Goal: Task Accomplishment & Management: Manage account settings

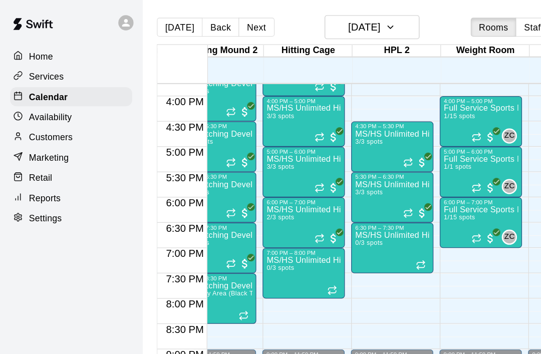
scroll to position [631, 306]
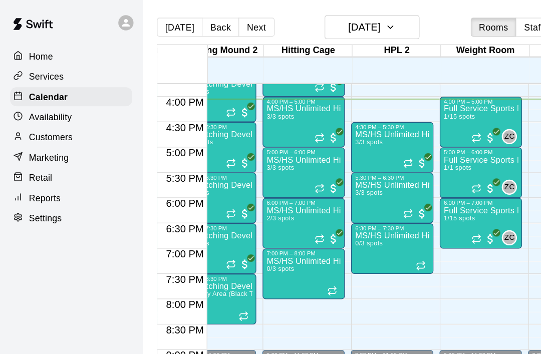
click at [141, 5] on main "[DATE] Back [DATE][DATE] Rooms Staff Day Week Filter View Pitching Screenings 1…" at bounding box center [341, 185] width 457 height 370
click at [139, 2] on main "[DATE] Back [DATE][DATE] Rooms Staff Day Week Filter View Pitching Screenings 1…" at bounding box center [341, 185] width 457 height 370
click at [137, 0] on main "[DATE] Back [DATE][DATE] Rooms Staff Day Week Filter View Pitching Screenings 1…" at bounding box center [341, 185] width 457 height 370
click at [303, 121] on div "MS/HS Unlimited Hitting 3/3 spots" at bounding box center [310, 280] width 59 height 354
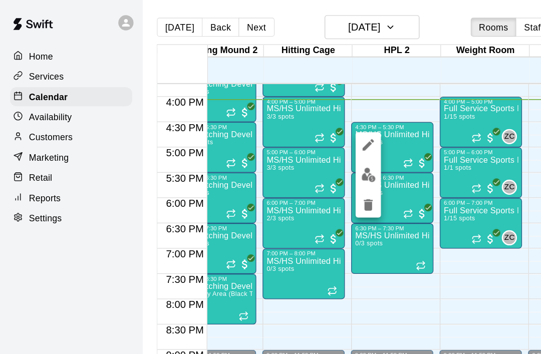
click at [293, 140] on img "edit" at bounding box center [292, 139] width 12 height 12
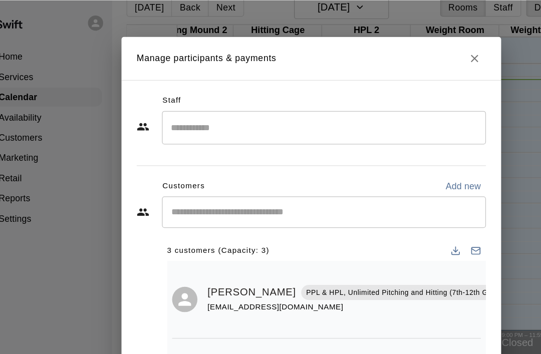
scroll to position [0, 0]
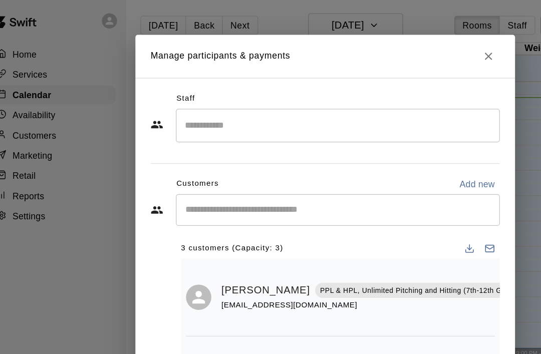
click at [391, 52] on button "Close" at bounding box center [400, 46] width 18 height 18
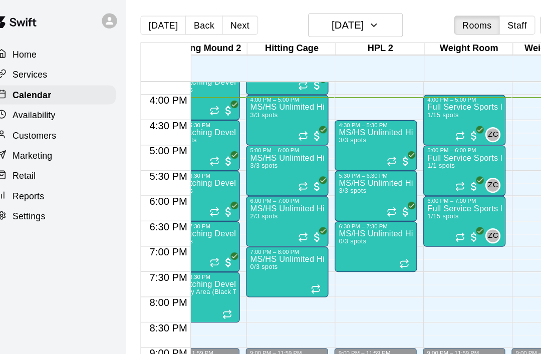
click at [292, 107] on p "MS/HS Unlimited Hitting" at bounding box center [310, 107] width 59 height 0
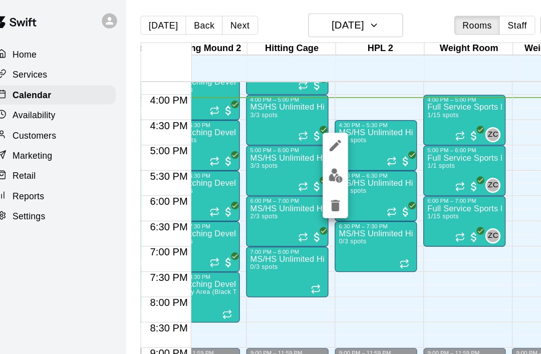
click at [273, 141] on img "edit" at bounding box center [279, 141] width 12 height 12
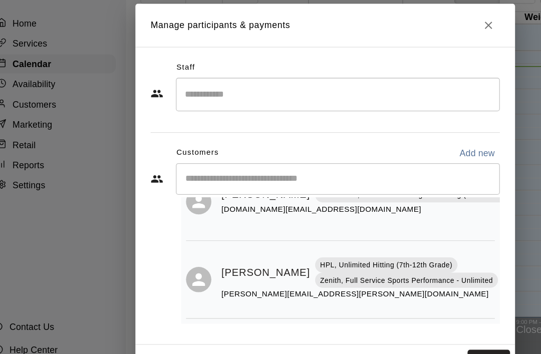
scroll to position [113, 0]
click at [391, 37] on button "Close" at bounding box center [400, 46] width 18 height 18
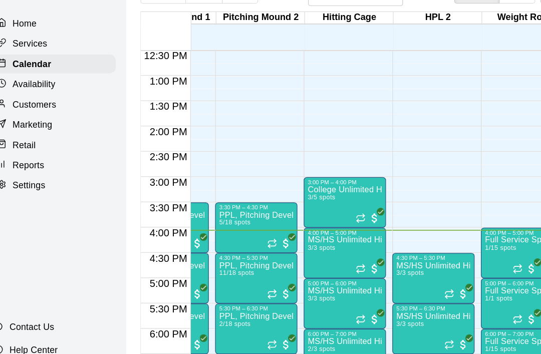
scroll to position [504, 262]
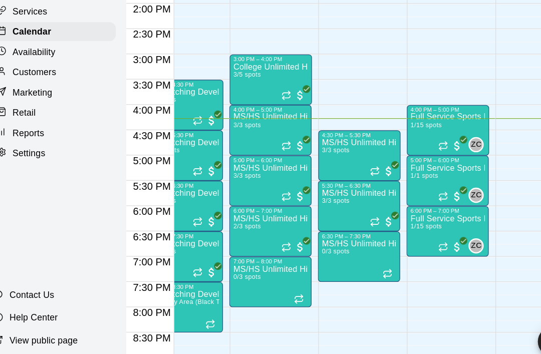
click at [290, 161] on div "MS/HS Unlimited Hitting 3/3 spots" at bounding box center [297, 338] width 59 height 354
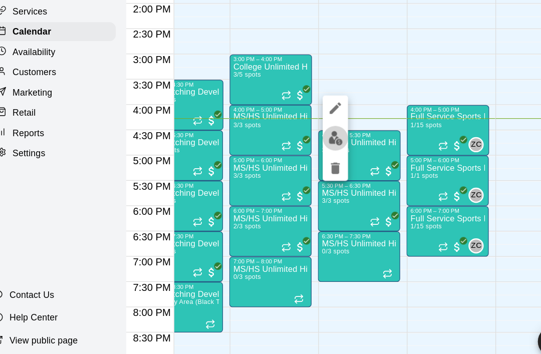
click at [273, 155] on img "edit" at bounding box center [279, 161] width 12 height 12
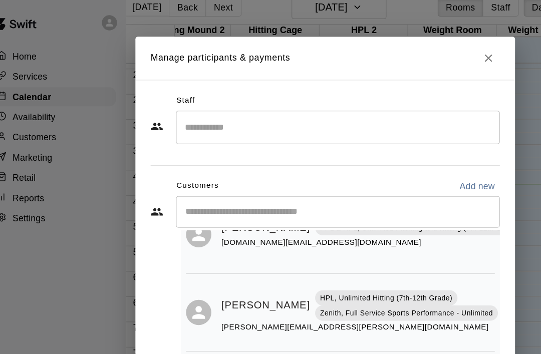
click at [395, 48] on icon "Close" at bounding box center [400, 46] width 10 height 10
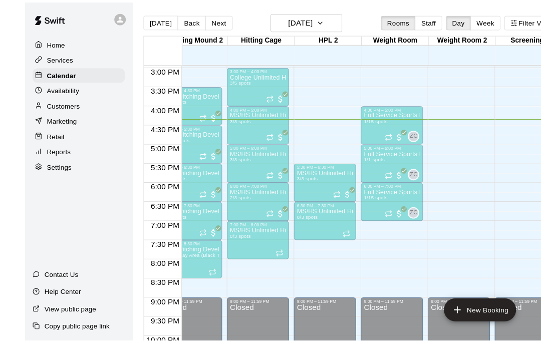
scroll to position [4, 0]
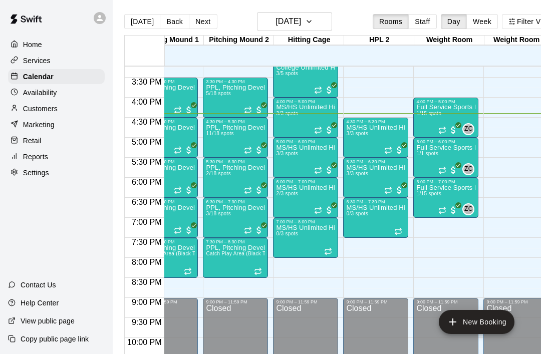
click at [376, 136] on div "MS/HS Unlimited Hitting 3/3 spots" at bounding box center [375, 301] width 59 height 354
click at [362, 158] on img "edit" at bounding box center [357, 160] width 12 height 12
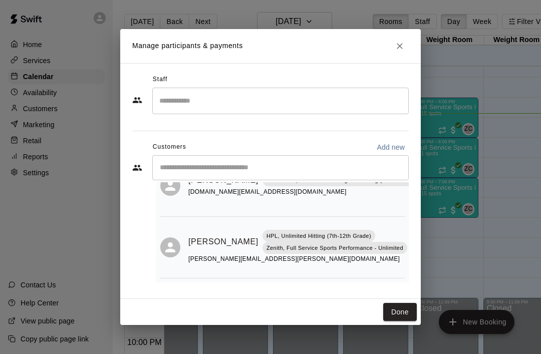
scroll to position [113, 0]
click at [402, 47] on icon "Close" at bounding box center [400, 46] width 10 height 10
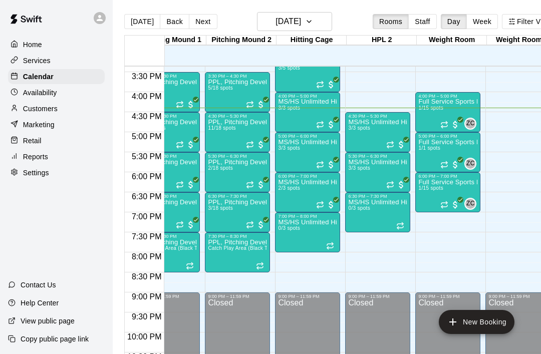
scroll to position [0, 239]
click at [310, 154] on div "MS/HS Unlimited Hitting 3/3 spots" at bounding box center [307, 316] width 59 height 354
click at [289, 174] on img "edit" at bounding box center [289, 174] width 12 height 12
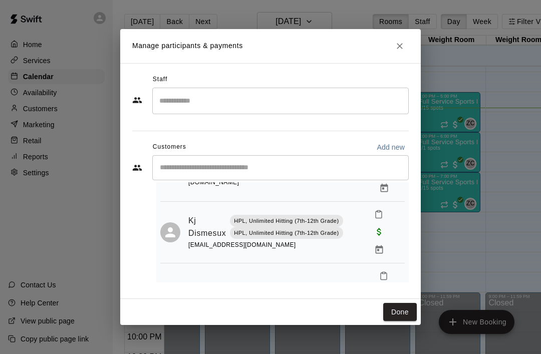
scroll to position [66, 0]
click at [400, 48] on icon "Close" at bounding box center [400, 46] width 10 height 10
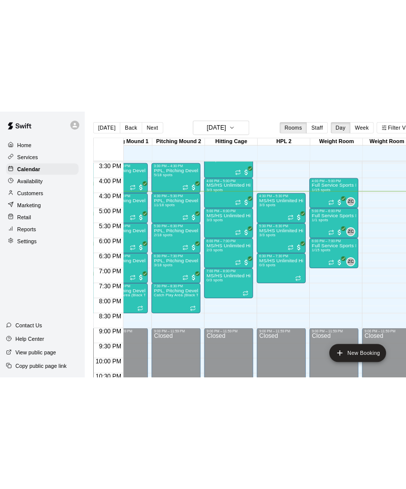
scroll to position [0, 243]
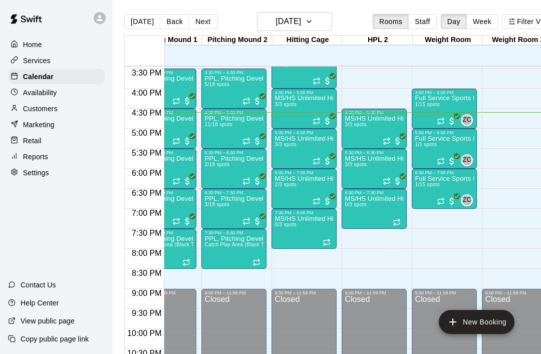
click at [169, 6] on main "Today Back Next Thursday Aug 14 Rooms Staff Day Week Filter View Pitching Scree…" at bounding box center [341, 185] width 457 height 370
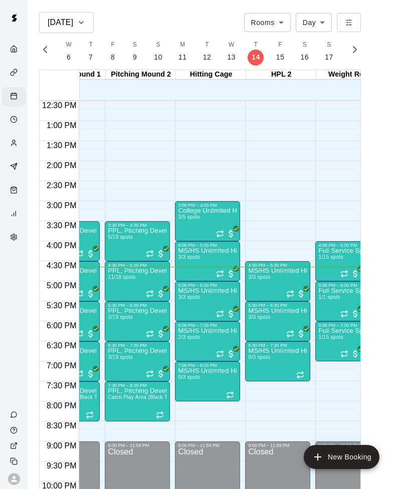
scroll to position [0, 0]
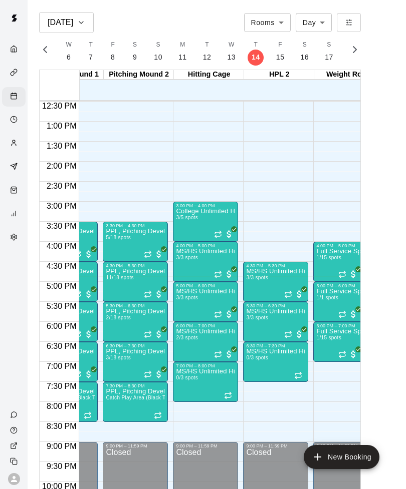
click at [188, 322] on img "edit" at bounding box center [187, 323] width 12 height 12
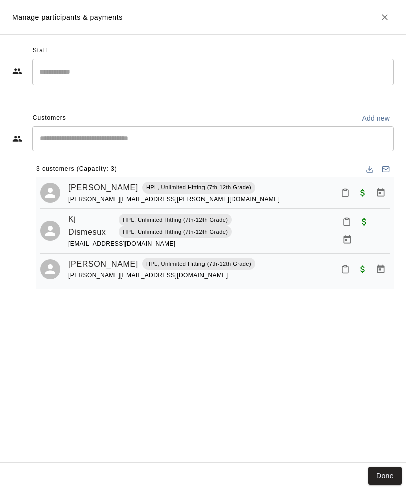
click at [383, 14] on icon "Close" at bounding box center [385, 17] width 10 height 10
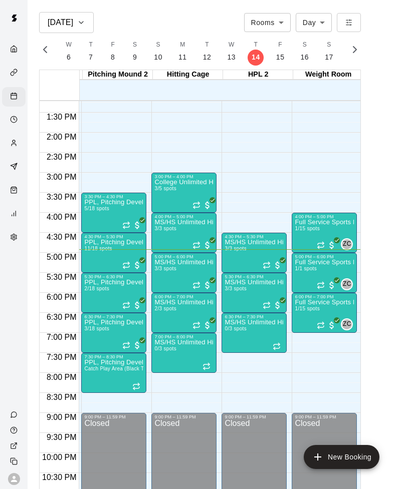
scroll to position [0, 278]
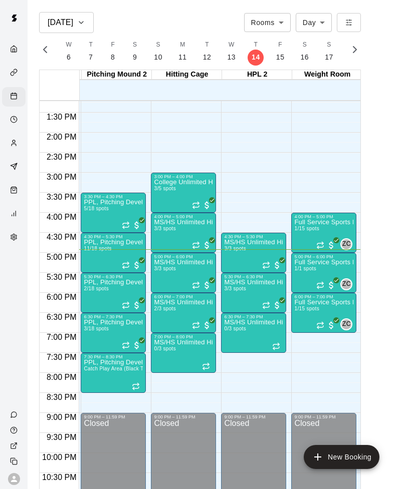
click at [165, 294] on img "edit" at bounding box center [165, 294] width 12 height 12
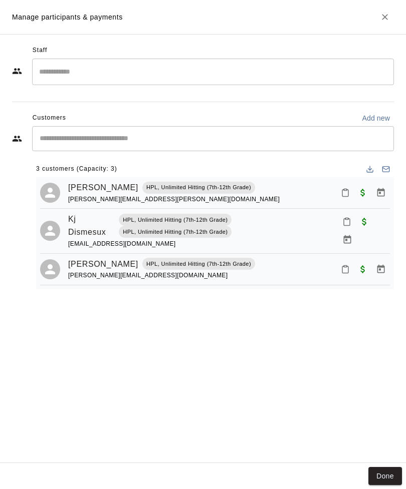
click at [393, 20] on button "Close" at bounding box center [385, 17] width 18 height 18
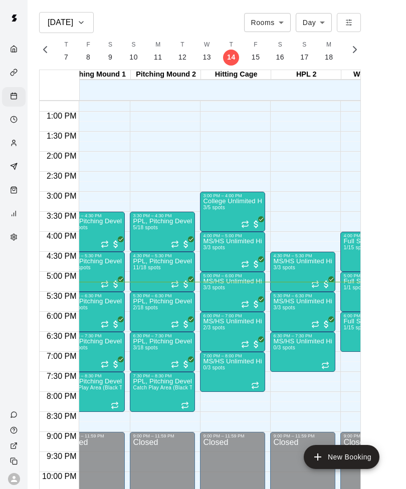
scroll to position [0, 230]
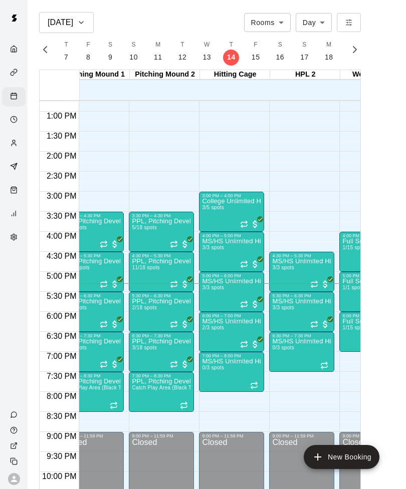
click at [293, 310] on span "3/3 spots" at bounding box center [283, 308] width 22 height 6
click at [284, 334] on img "edit" at bounding box center [283, 339] width 12 height 12
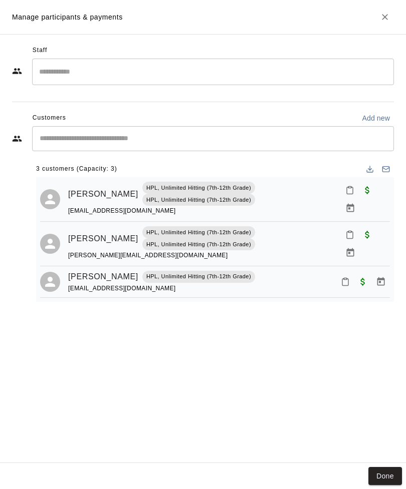
click at [381, 20] on icon "Close" at bounding box center [385, 17] width 10 height 10
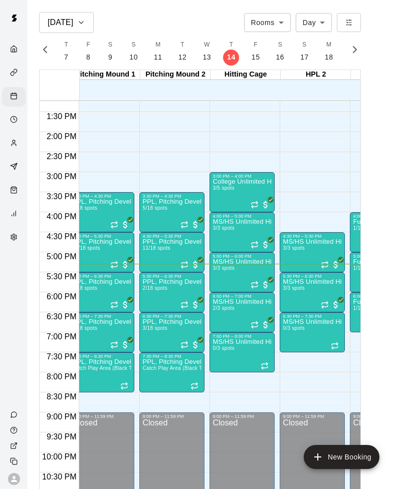
scroll to position [529, 219]
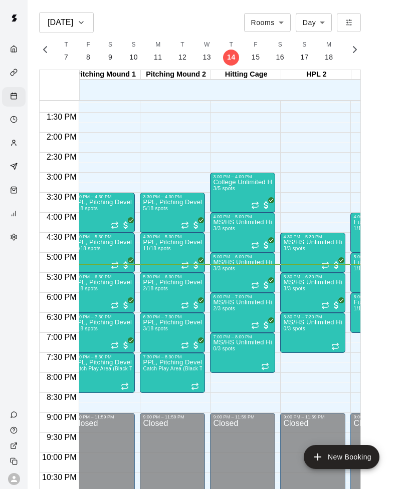
click at [226, 337] on img "edit" at bounding box center [224, 334] width 12 height 12
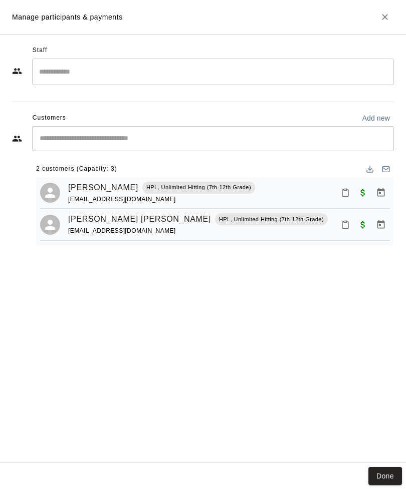
click at [383, 16] on icon "Close" at bounding box center [385, 17] width 6 height 6
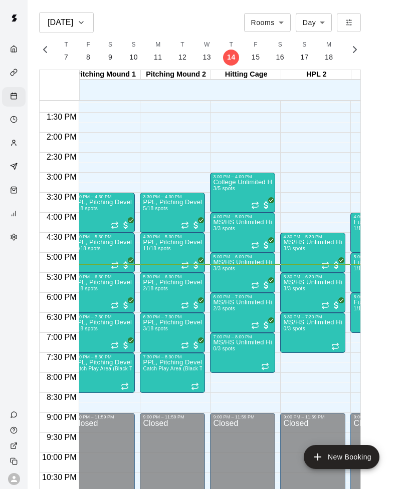
click at [291, 316] on img "edit" at bounding box center [294, 314] width 12 height 12
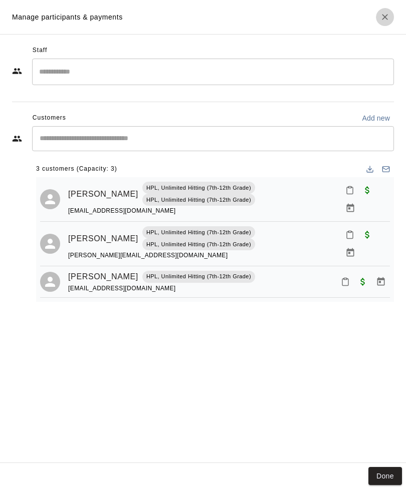
click at [387, 14] on icon "Close" at bounding box center [385, 17] width 10 height 10
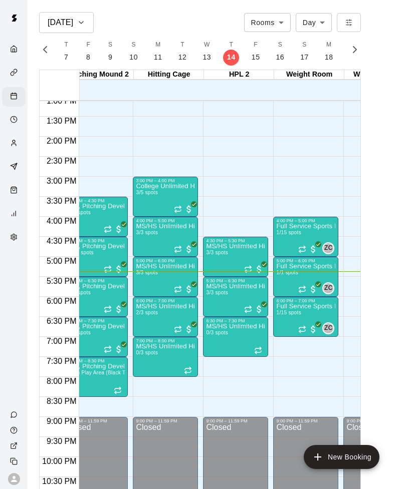
click at [213, 325] on button "edit" at bounding box center [216, 318] width 20 height 20
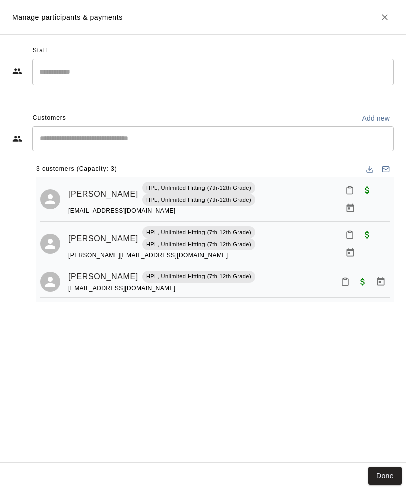
click at [388, 19] on icon "Close" at bounding box center [385, 17] width 10 height 10
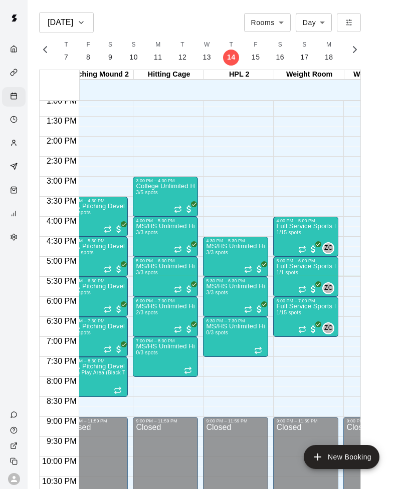
click at [226, 295] on span "3/3 spots" at bounding box center [217, 293] width 22 height 6
click at [220, 320] on img "edit" at bounding box center [217, 324] width 12 height 12
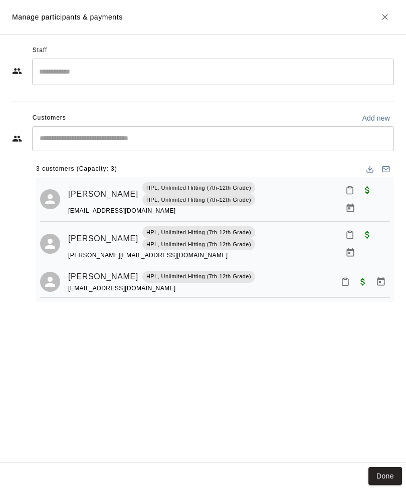
click at [386, 20] on icon "Close" at bounding box center [385, 17] width 10 height 10
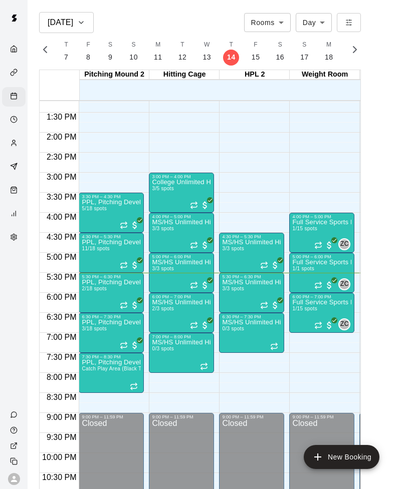
scroll to position [0, 280]
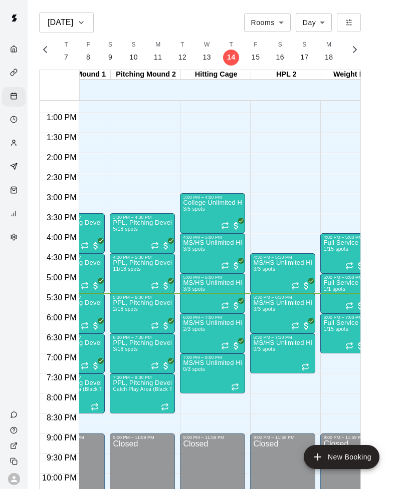
scroll to position [509, 249]
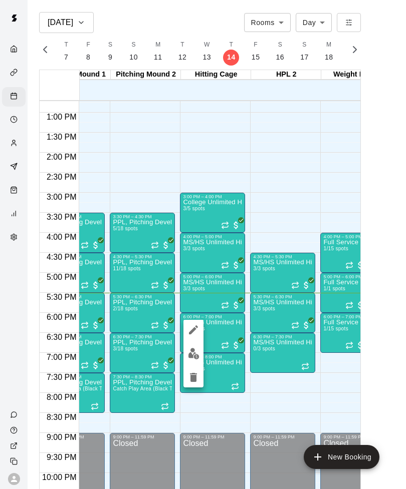
click at [198, 358] on img "edit" at bounding box center [194, 354] width 12 height 12
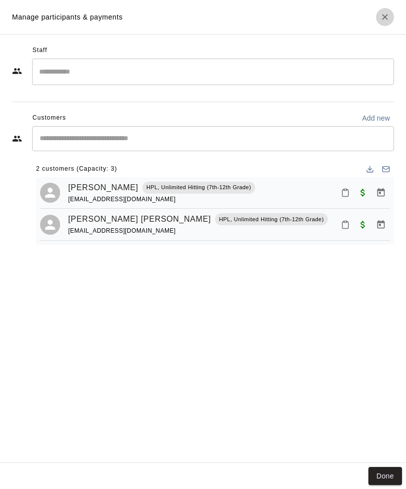
click at [379, 24] on button "Close" at bounding box center [385, 17] width 18 height 18
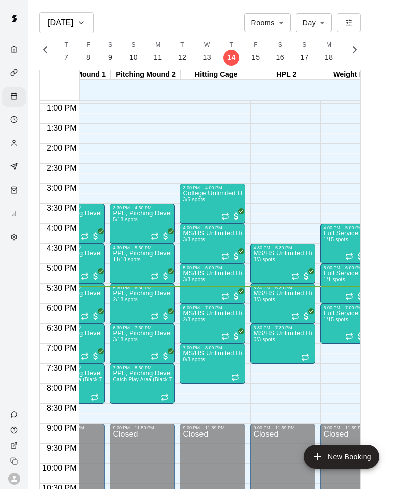
scroll to position [518, 249]
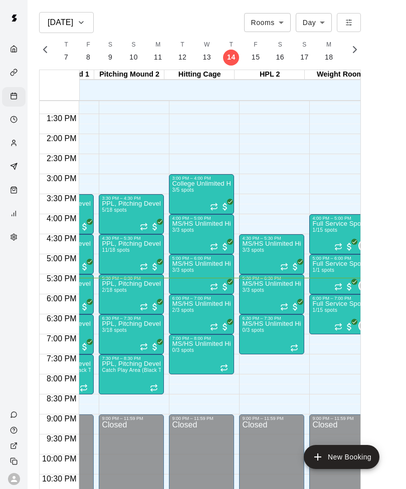
scroll to position [528, 266]
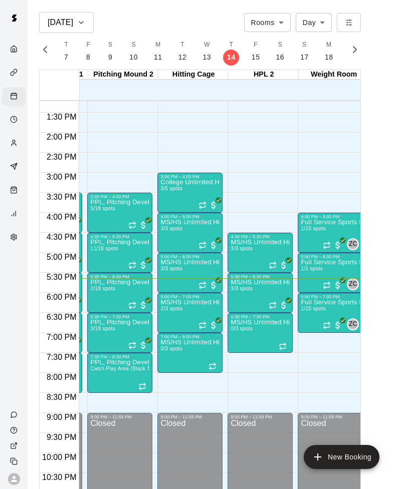
click at [172, 332] on img "edit" at bounding box center [171, 334] width 12 height 12
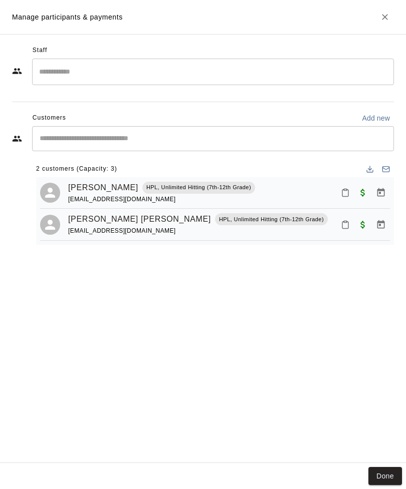
click at [387, 17] on icon "Close" at bounding box center [385, 17] width 10 height 10
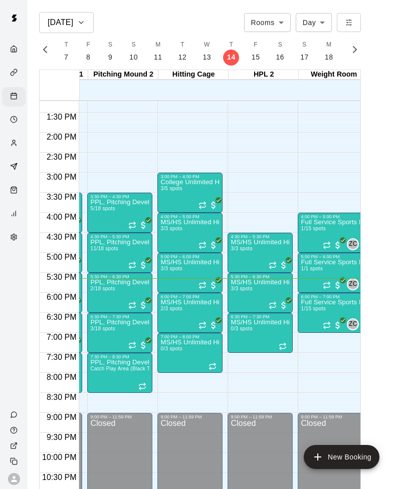
click at [404, 39] on main "[DATE] Rooms ***** ​ Day *** ​ M 10 T 11 W 12 T 13 F 14 S 15 S 16 M 17 T 18 W 1…" at bounding box center [217, 252] width 378 height 505
click at [105, 1] on main "[DATE] Rooms ***** ​ Day *** ​ M 10 T 11 W 12 T 13 F 14 S 15 S 16 M 17 T 18 W 1…" at bounding box center [217, 252] width 378 height 505
click at [168, 298] on img "edit" at bounding box center [171, 294] width 12 height 12
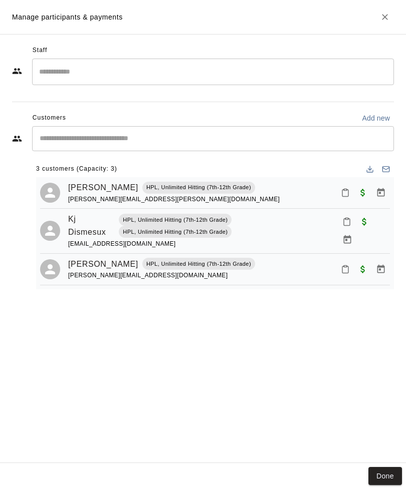
click at [384, 20] on icon "Close" at bounding box center [385, 17] width 10 height 10
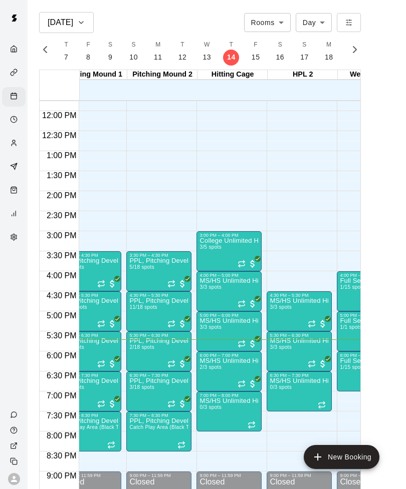
scroll to position [474, 238]
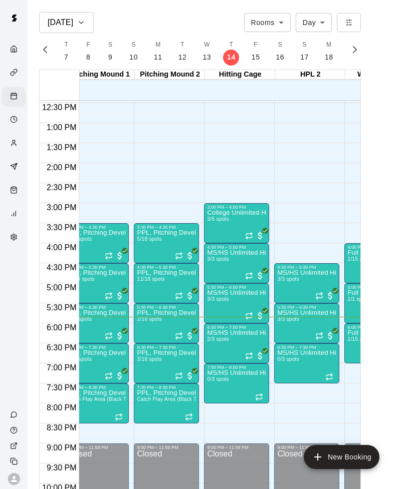
scroll to position [0, 225]
click at [220, 361] on img "edit" at bounding box center [218, 365] width 12 height 12
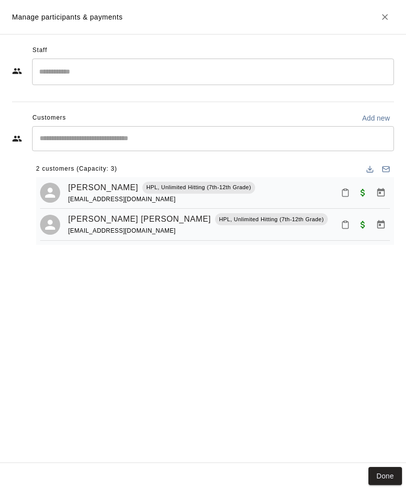
click at [376, 25] on h2 "Manage participants & payments" at bounding box center [203, 17] width 406 height 34
click at [385, 21] on icon "Close" at bounding box center [385, 17] width 10 height 10
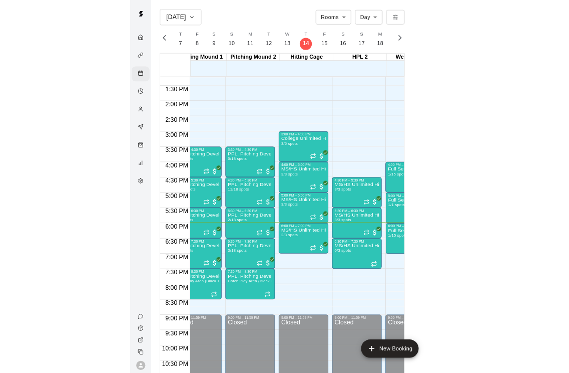
scroll to position [529, 234]
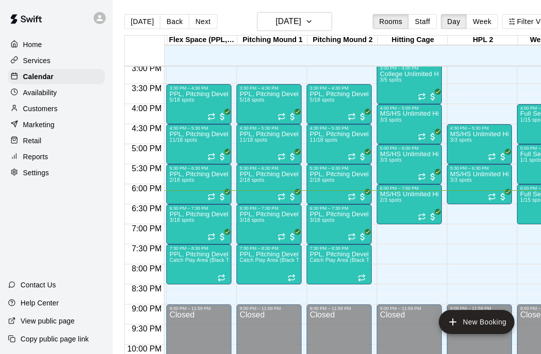
scroll to position [604, 140]
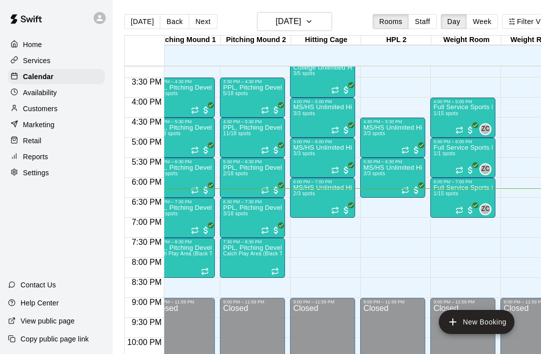
scroll to position [608, 226]
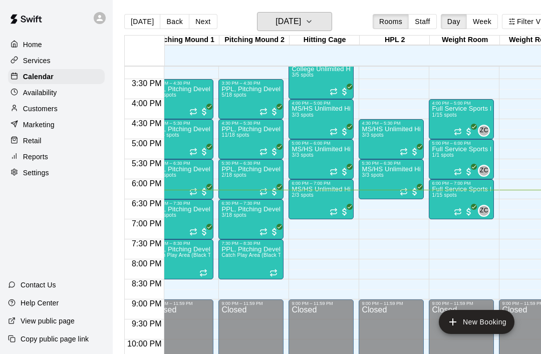
click at [332, 20] on button "[DATE]" at bounding box center [294, 21] width 75 height 19
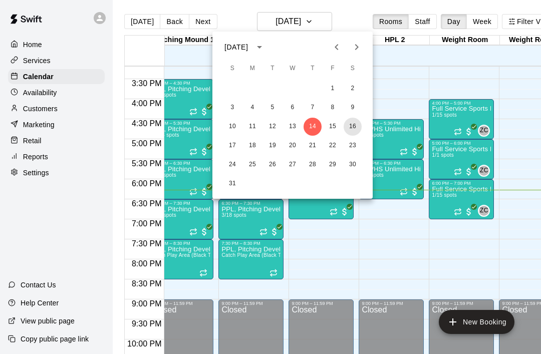
click at [360, 132] on button "16" at bounding box center [353, 127] width 18 height 18
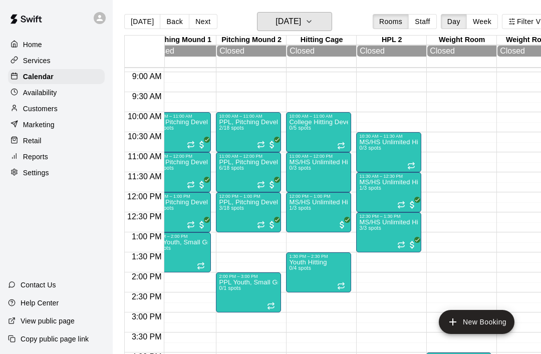
scroll to position [0, 228]
click at [332, 15] on button "[DATE]" at bounding box center [294, 21] width 75 height 19
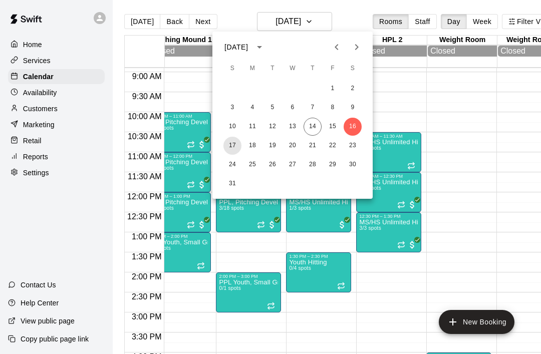
click at [237, 142] on button "17" at bounding box center [232, 146] width 18 height 18
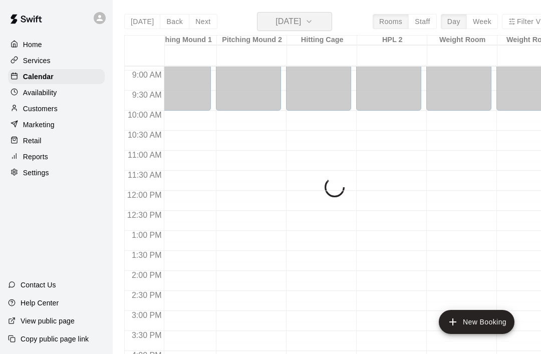
scroll to position [0, 0]
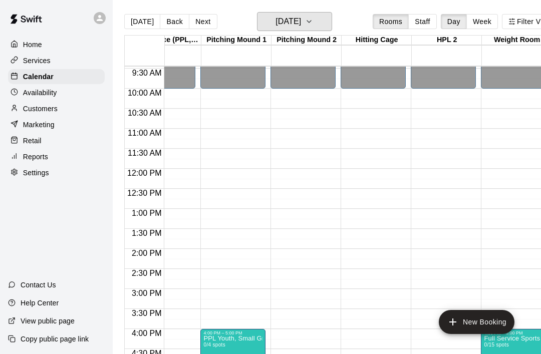
click at [313, 23] on icon "button" at bounding box center [309, 22] width 8 height 12
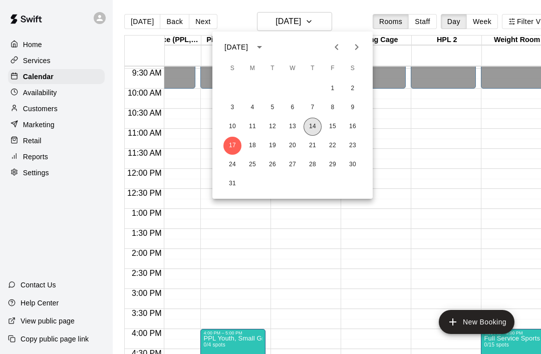
click at [319, 130] on button "14" at bounding box center [312, 127] width 18 height 18
